Goal: Navigation & Orientation: Find specific page/section

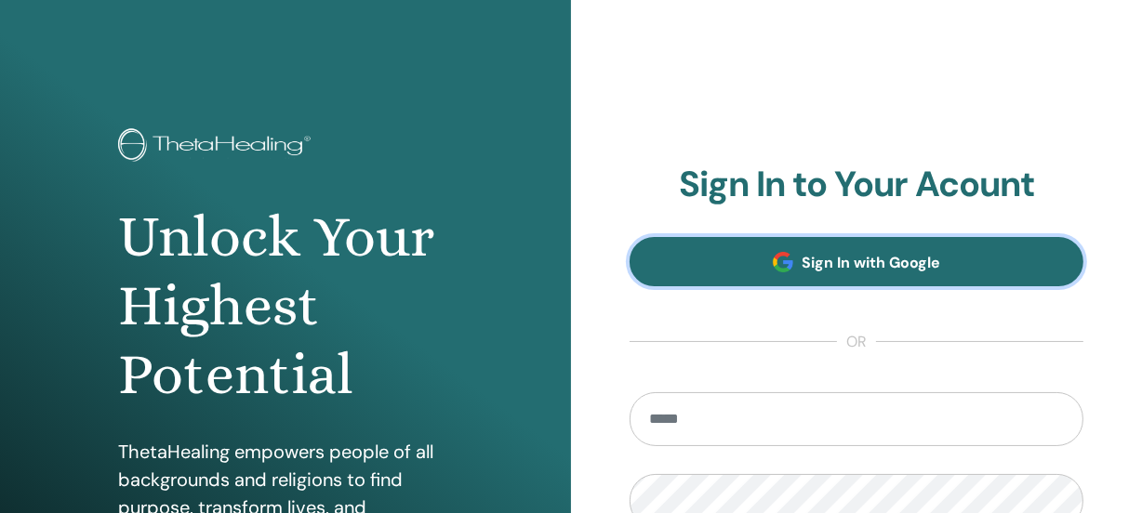
click at [811, 260] on span "Sign In with Google" at bounding box center [872, 263] width 139 height 20
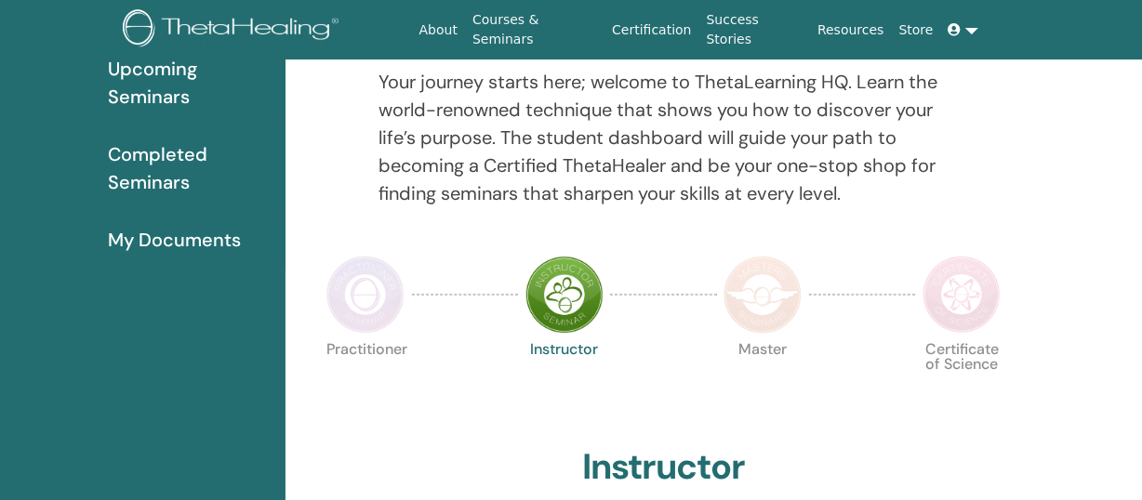
scroll to position [301, 0]
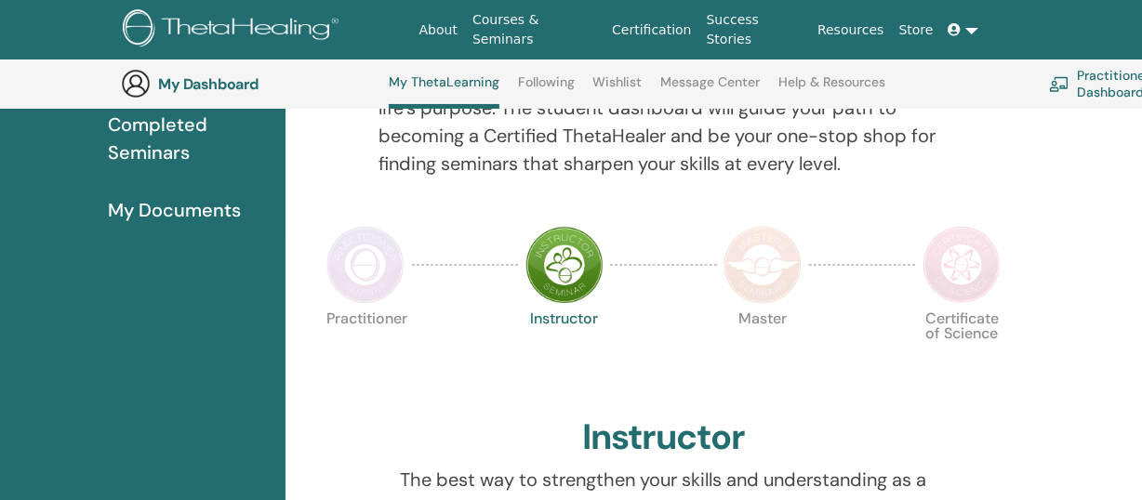
click at [565, 260] on img at bounding box center [564, 265] width 78 height 78
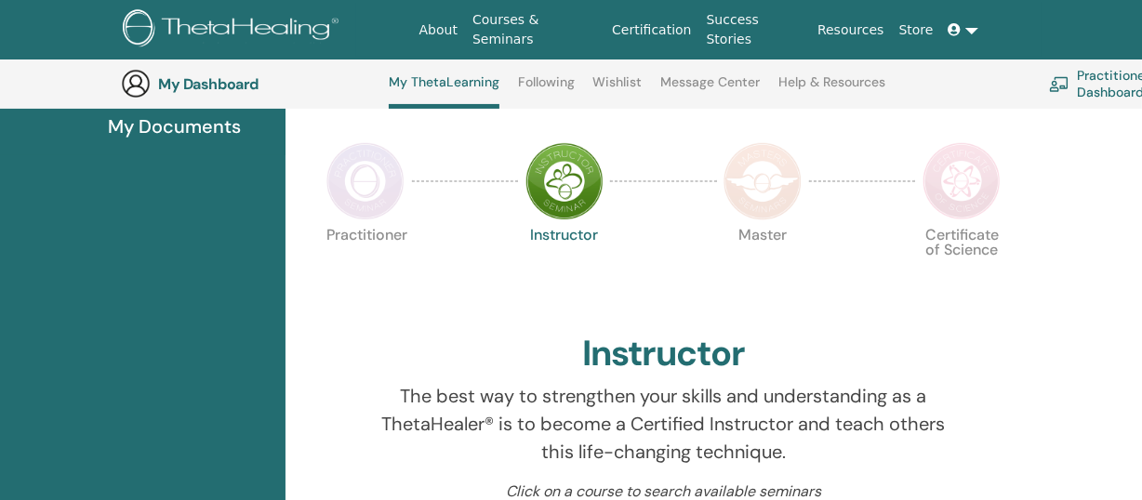
scroll to position [386, 0]
click at [979, 181] on img at bounding box center [962, 180] width 78 height 78
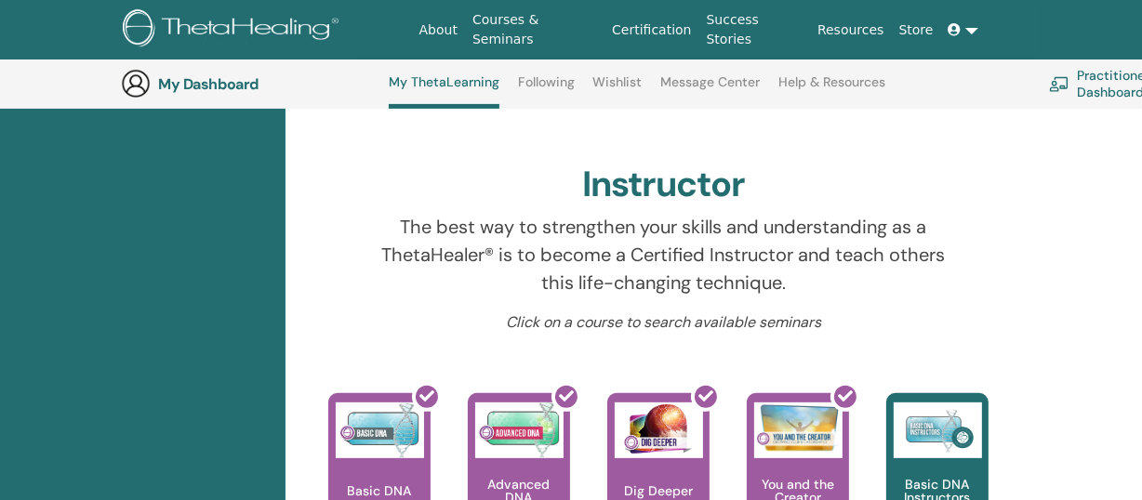
scroll to position [555, 0]
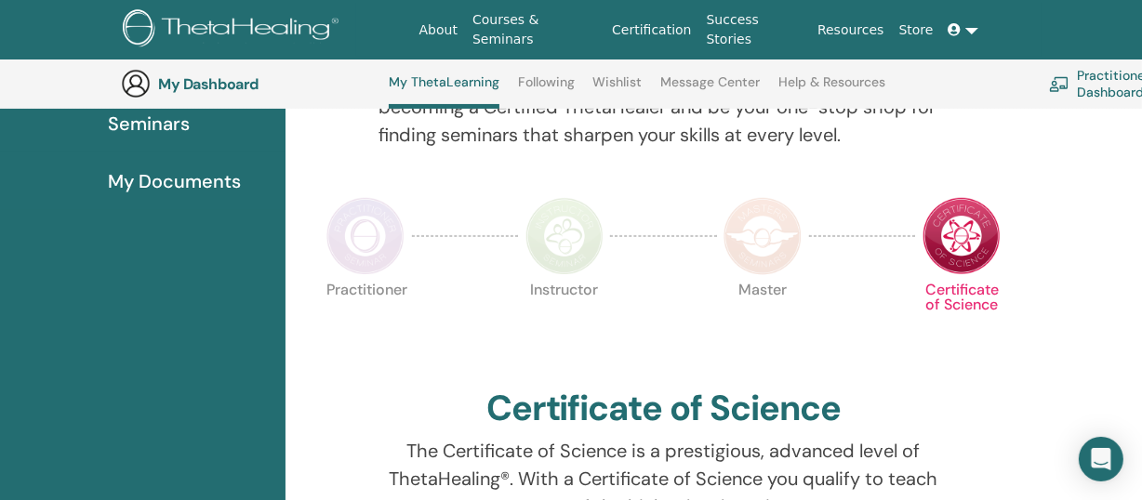
scroll to position [301, 0]
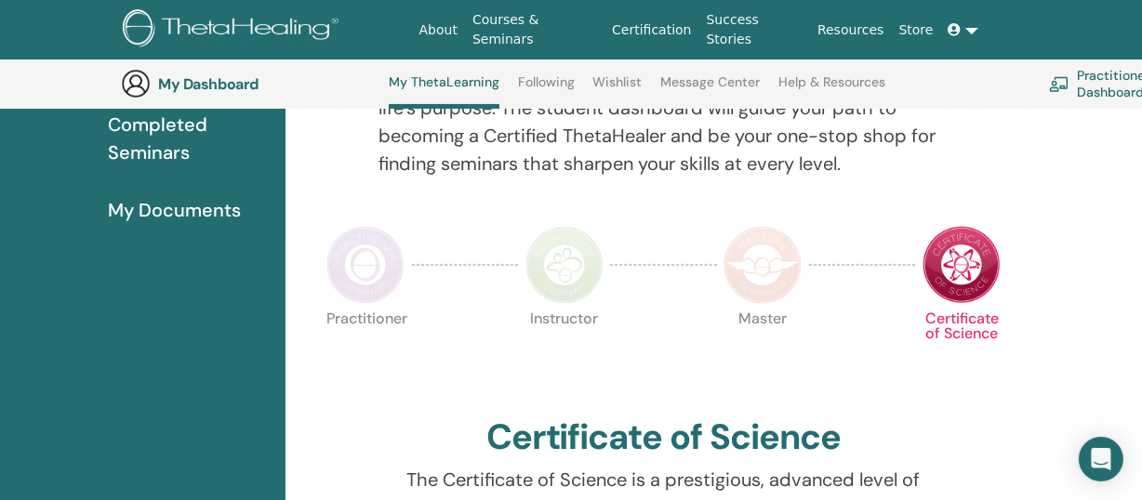
click at [552, 259] on img at bounding box center [564, 265] width 78 height 78
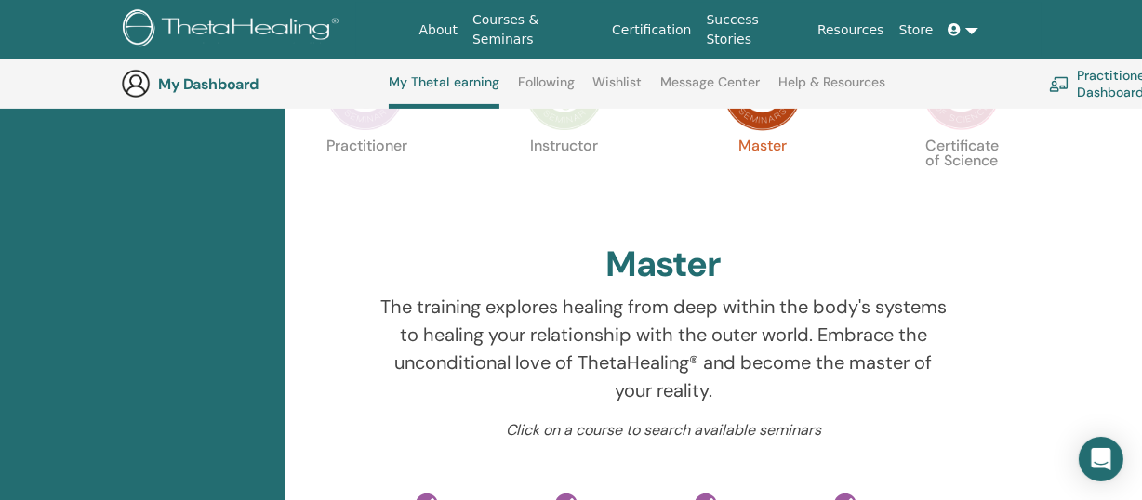
scroll to position [471, 0]
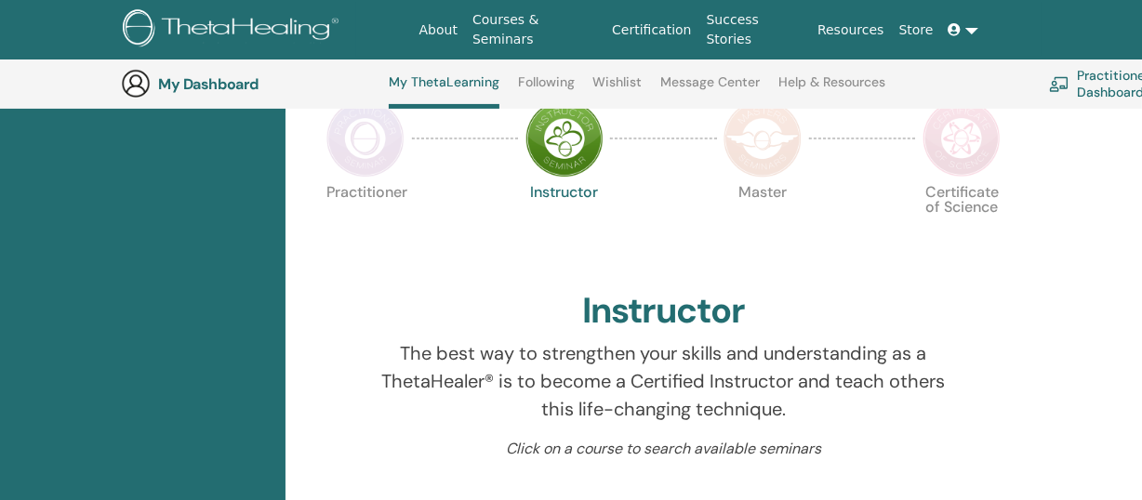
scroll to position [386, 0]
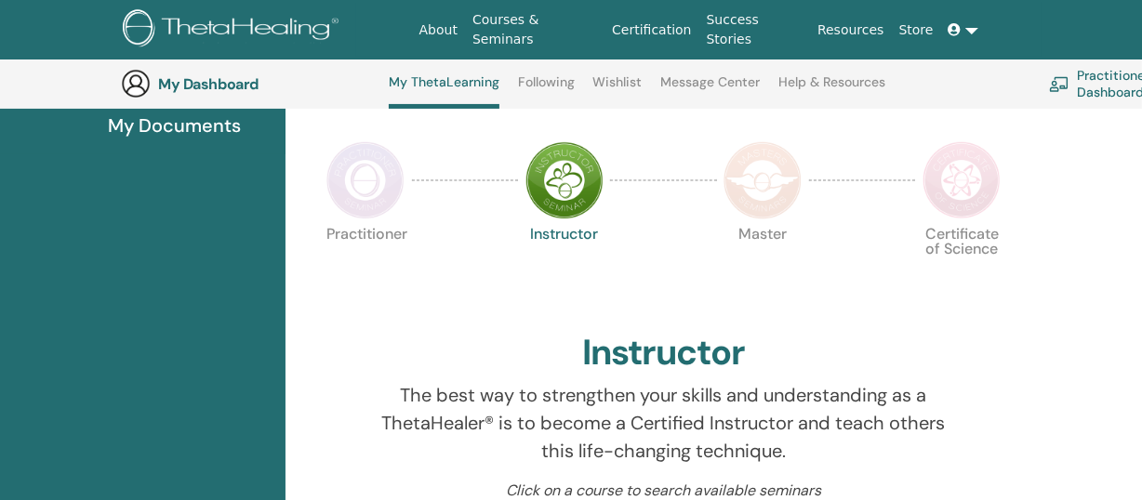
click at [347, 193] on img at bounding box center [365, 180] width 78 height 78
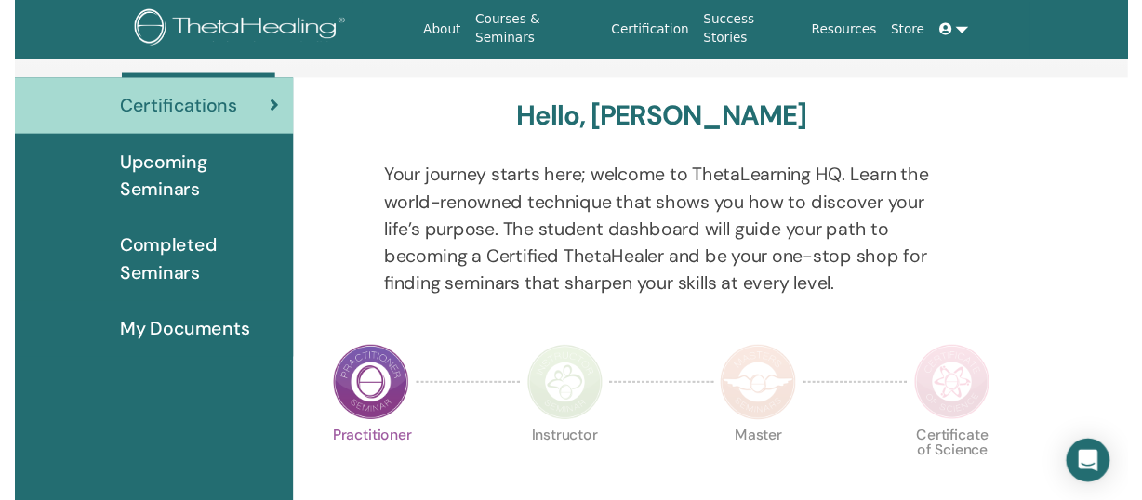
scroll to position [217, 0]
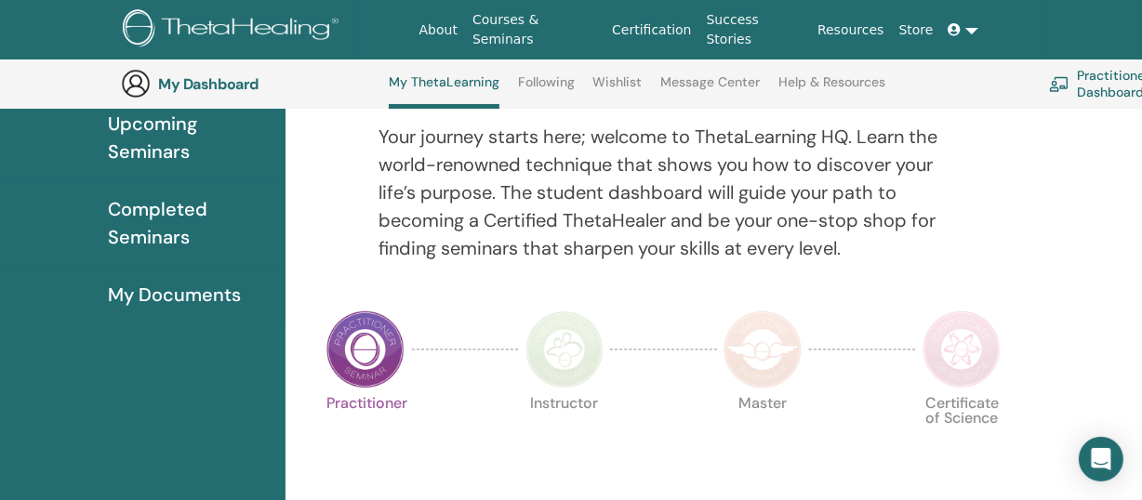
click at [168, 235] on span "Completed Seminars" at bounding box center [189, 223] width 163 height 56
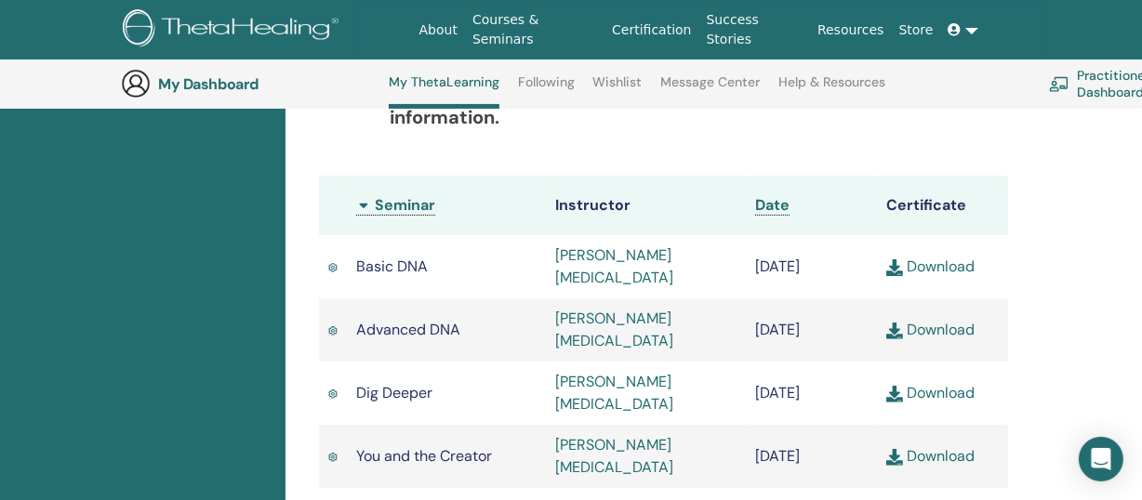
scroll to position [555, 0]
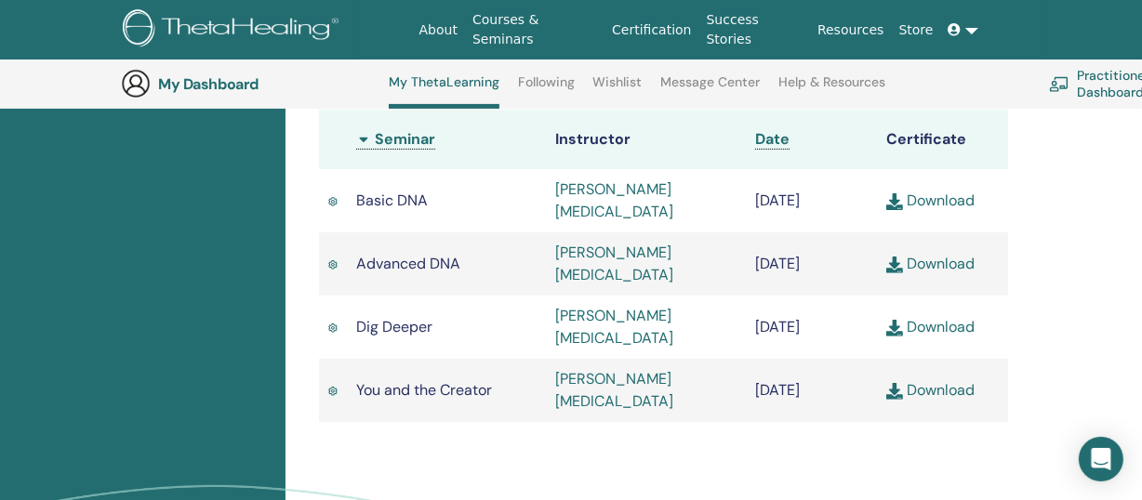
click at [607, 218] on link "[PERSON_NAME][MEDICAL_DATA]" at bounding box center [615, 200] width 118 height 42
